Goal: Task Accomplishment & Management: Manage account settings

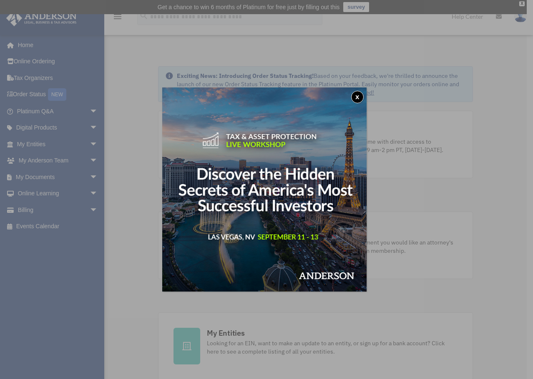
click at [46, 209] on div "x" at bounding box center [266, 189] width 533 height 379
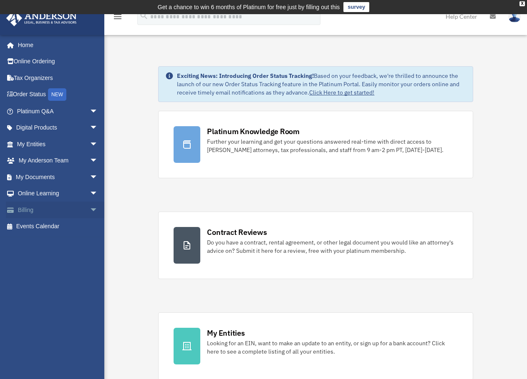
click at [27, 212] on link "Billing arrow_drop_down" at bounding box center [58, 210] width 105 height 17
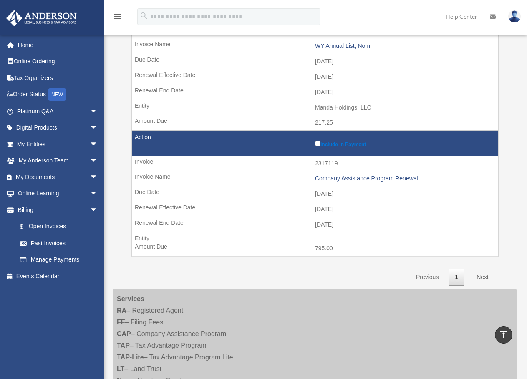
scroll to position [292, 0]
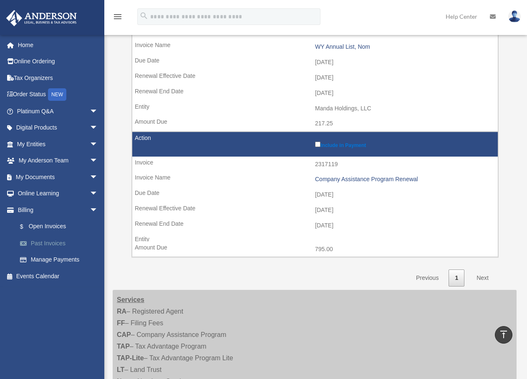
click at [45, 240] on link "Past Invoices" at bounding box center [61, 243] width 99 height 17
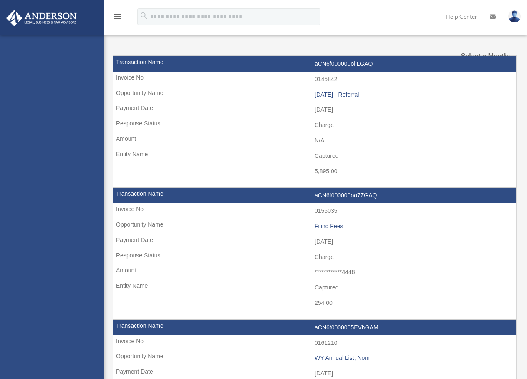
select select
